Goal: Information Seeking & Learning: Find specific fact

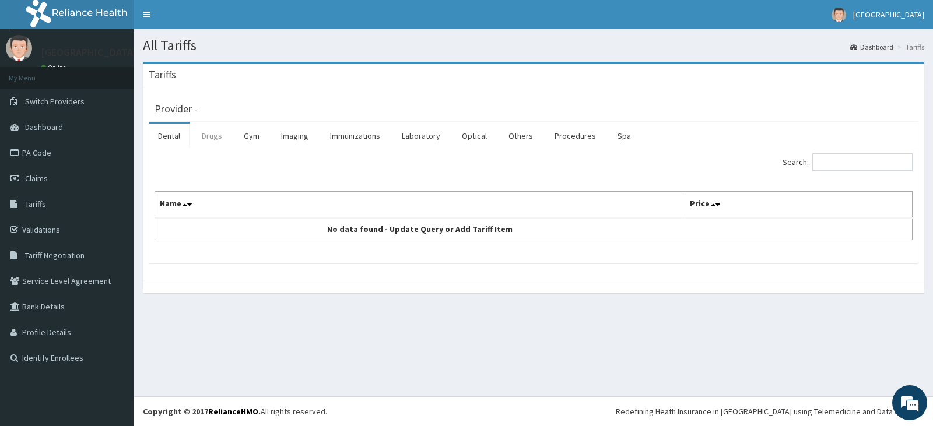
click at [211, 138] on link "Drugs" at bounding box center [211, 136] width 39 height 24
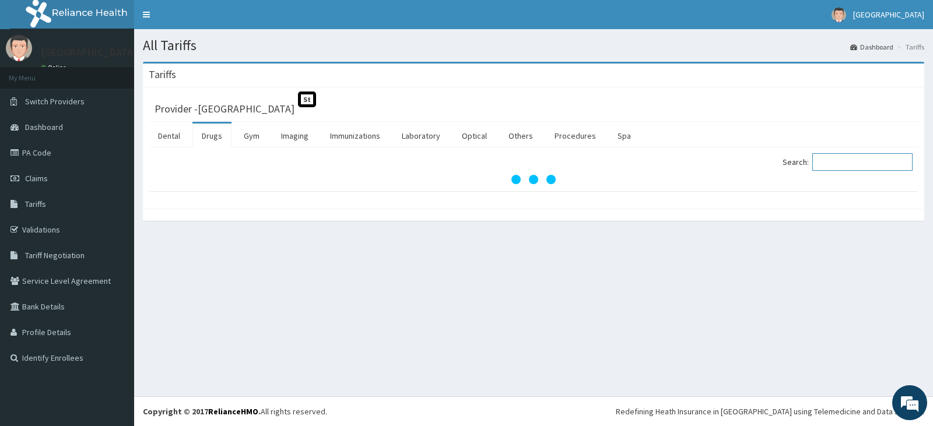
click at [830, 156] on input "Search:" at bounding box center [862, 161] width 100 height 17
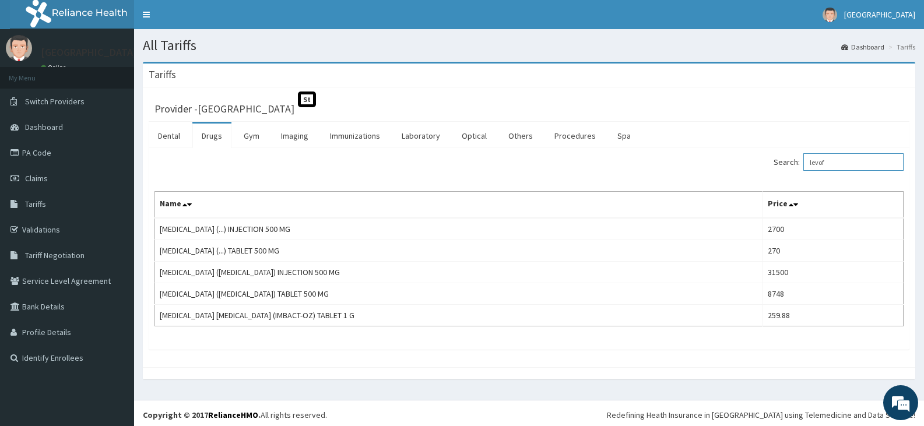
type input "levof"
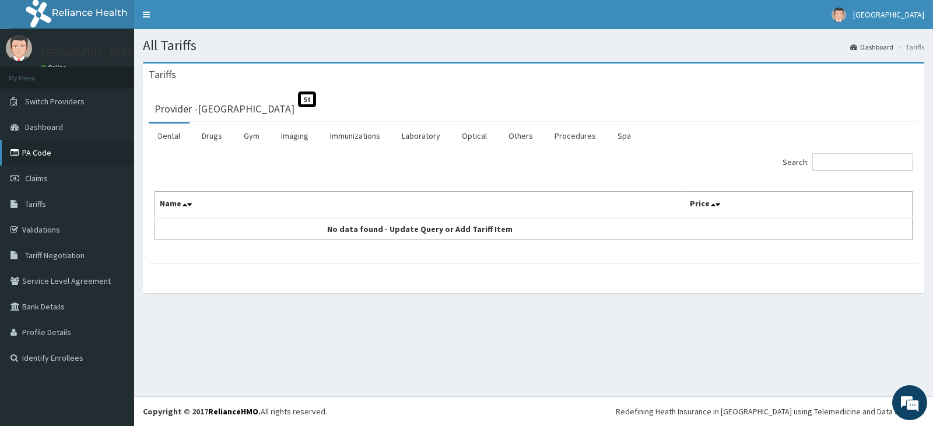
click at [34, 156] on link "PA Code" at bounding box center [67, 153] width 134 height 26
